Goal: Transaction & Acquisition: Purchase product/service

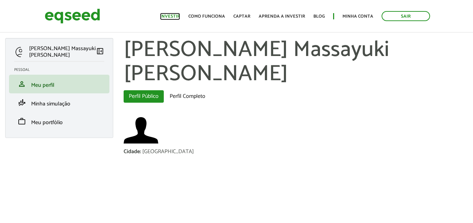
click at [173, 15] on link "Investir" at bounding box center [170, 16] width 20 height 4
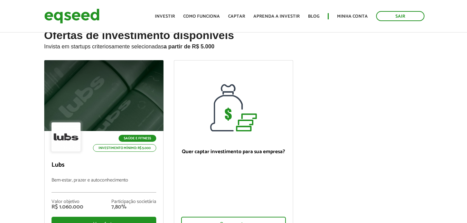
scroll to position [35, 0]
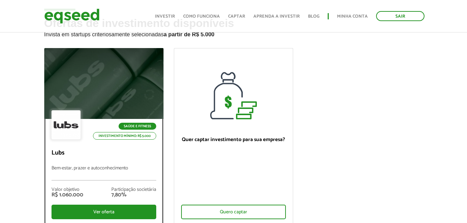
click at [115, 81] on div at bounding box center [103, 83] width 143 height 85
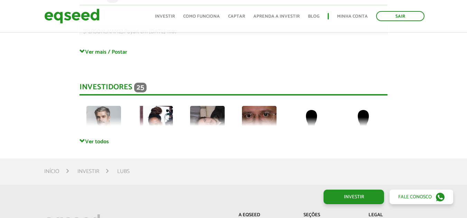
scroll to position [1703, 0]
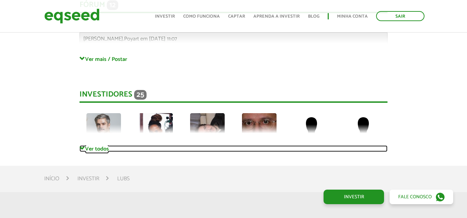
click at [84, 149] on span at bounding box center [83, 149] width 6 height 6
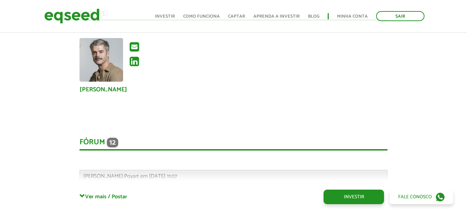
scroll to position [1600, 0]
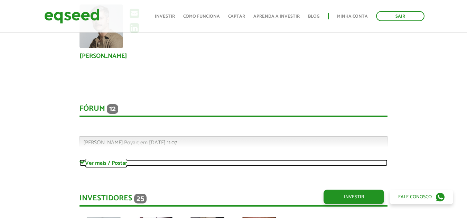
click at [80, 162] on span at bounding box center [83, 163] width 6 height 6
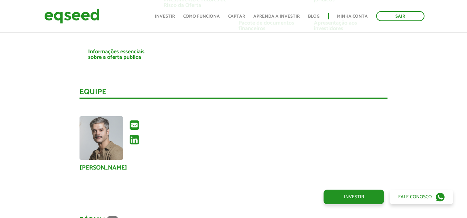
scroll to position [1442, 0]
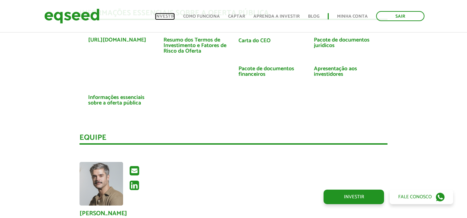
click at [170, 16] on link "Investir" at bounding box center [165, 16] width 20 height 4
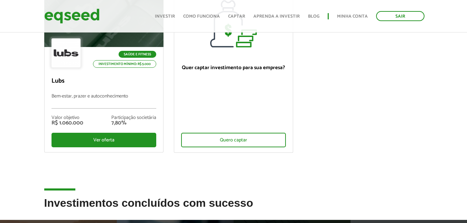
scroll to position [69, 0]
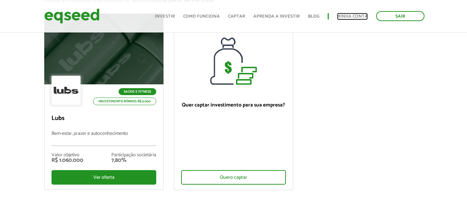
click at [357, 19] on link "Minha conta" at bounding box center [352, 16] width 31 height 4
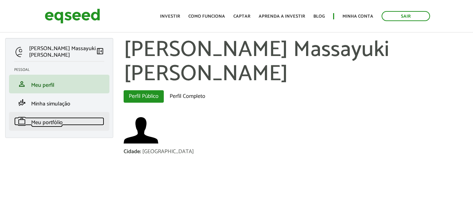
click at [54, 122] on span "Meu portfólio" at bounding box center [46, 122] width 31 height 9
